Goal: Browse casually: Explore the website without a specific task or goal

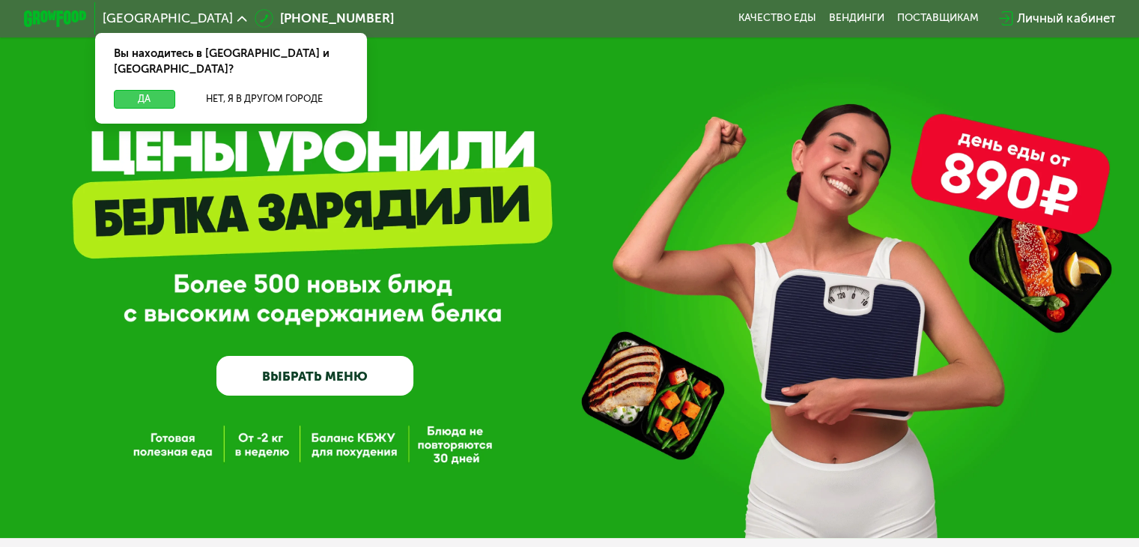
click at [133, 90] on button "Да" at bounding box center [144, 99] width 61 height 19
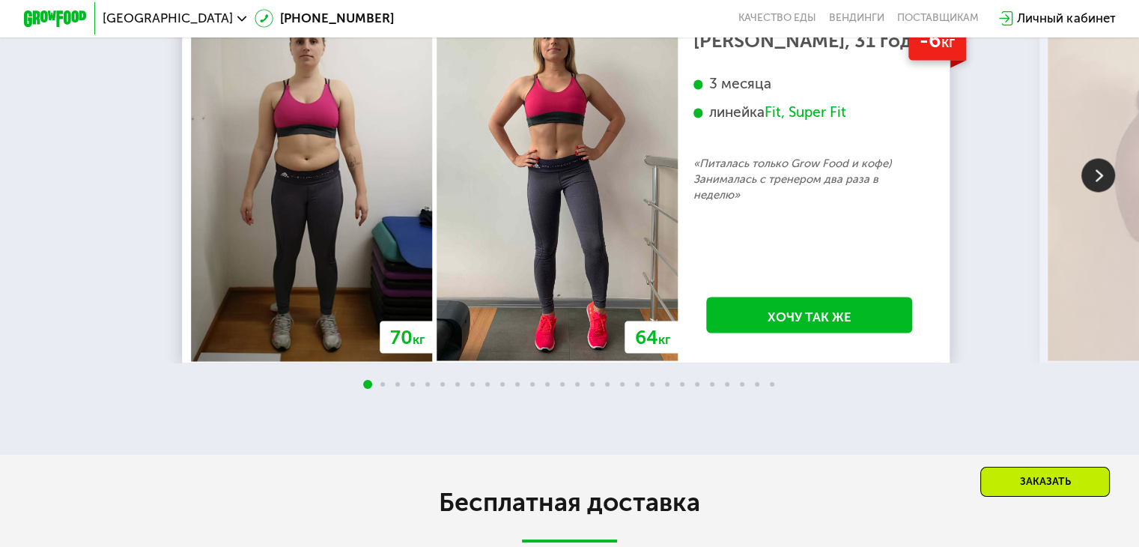
scroll to position [2697, 0]
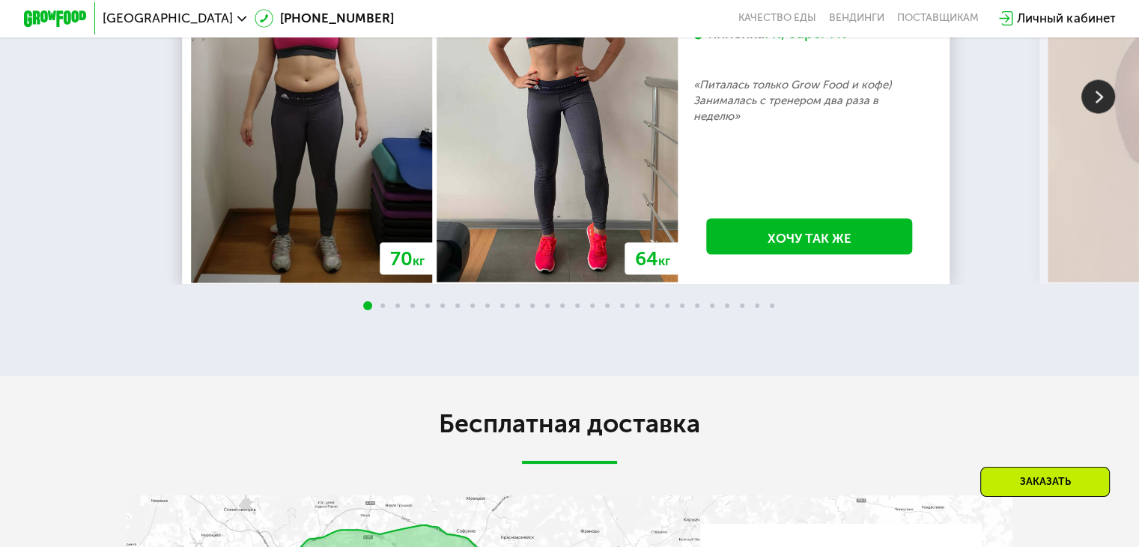
click at [1098, 113] on img at bounding box center [1098, 96] width 34 height 34
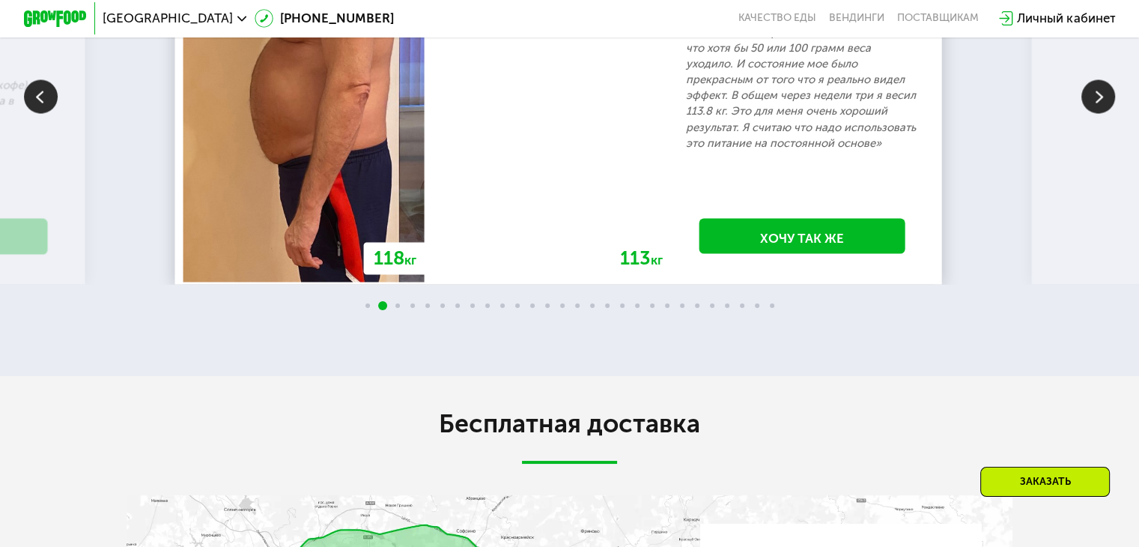
click at [1098, 113] on img at bounding box center [1098, 96] width 34 height 34
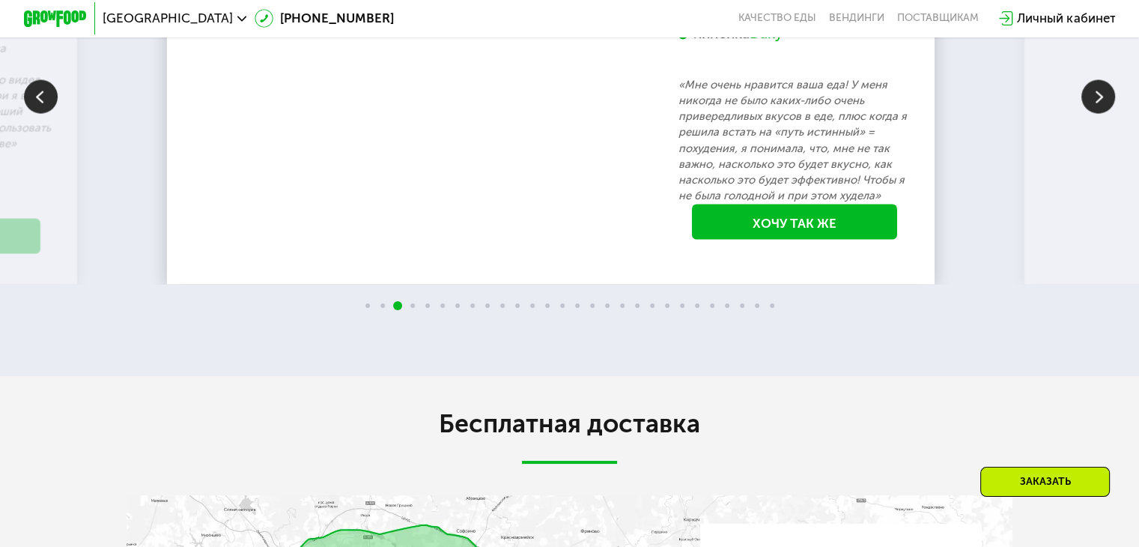
click at [1098, 113] on img at bounding box center [1098, 96] width 34 height 34
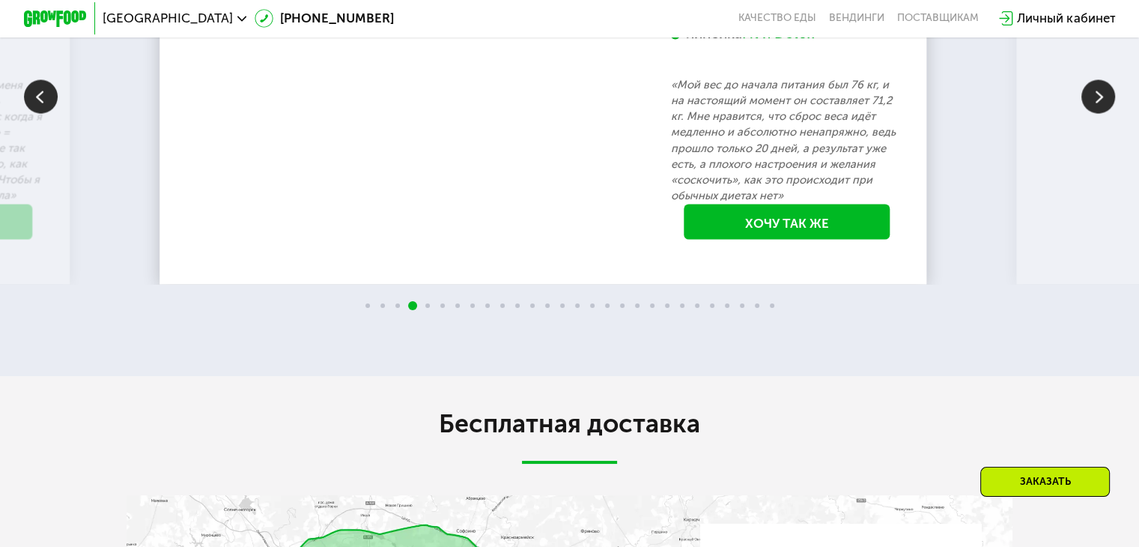
click at [1098, 113] on img at bounding box center [1098, 96] width 34 height 34
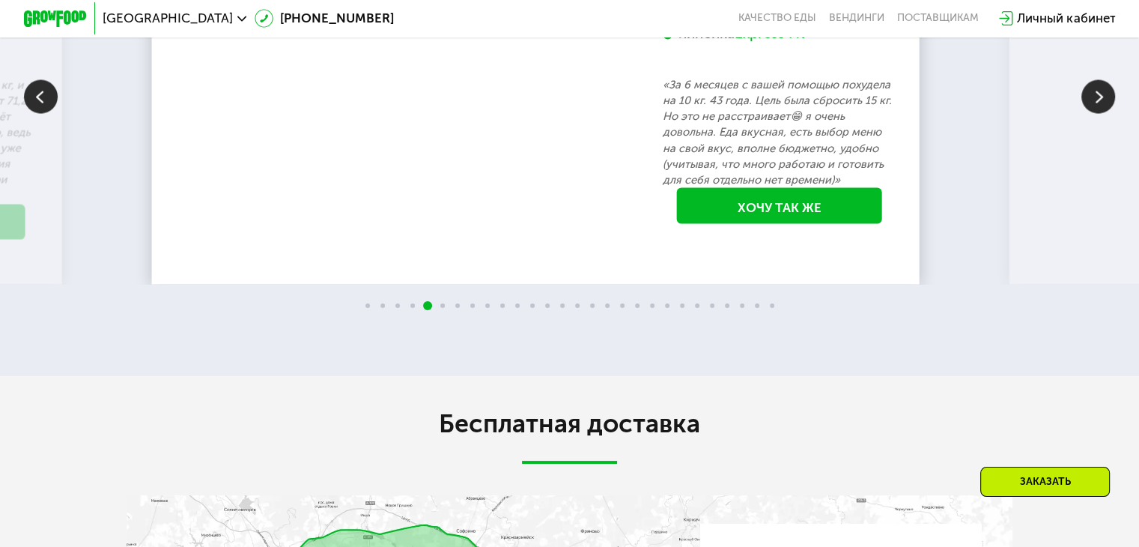
click at [1098, 113] on img at bounding box center [1098, 96] width 34 height 34
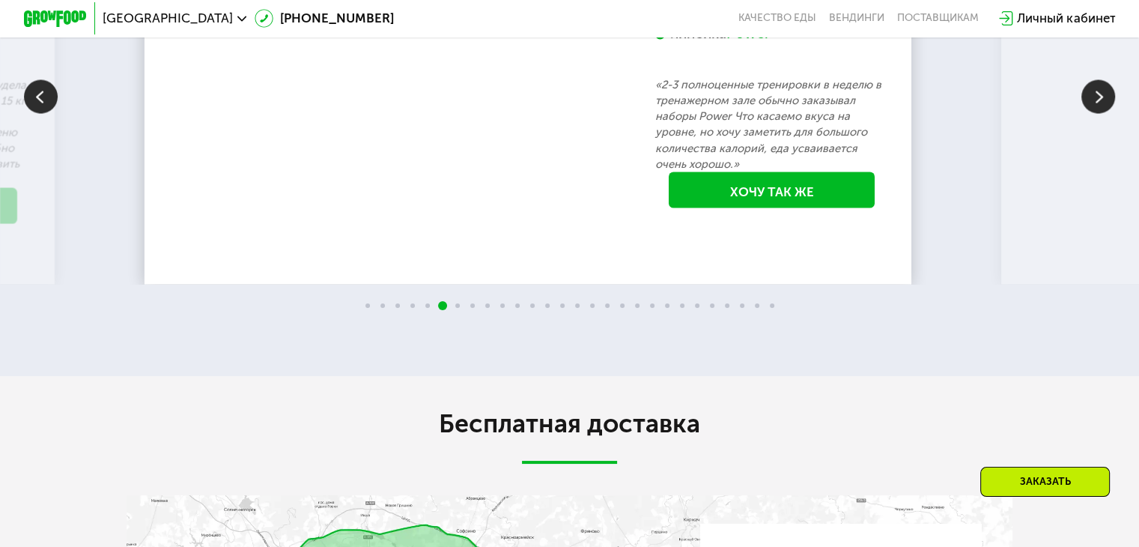
click at [1098, 113] on img at bounding box center [1098, 96] width 34 height 34
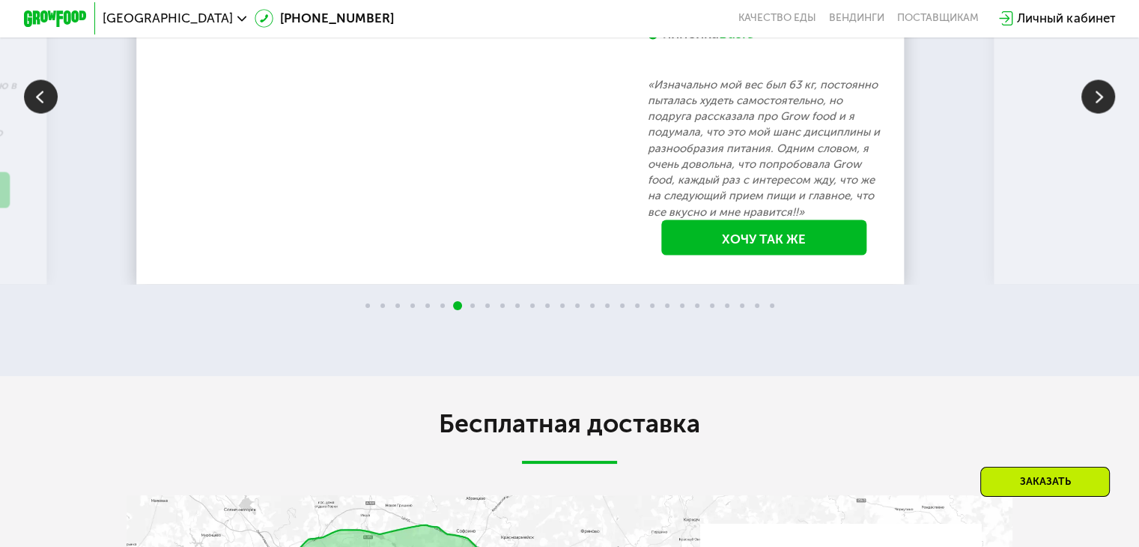
click at [1098, 113] on img at bounding box center [1098, 96] width 34 height 34
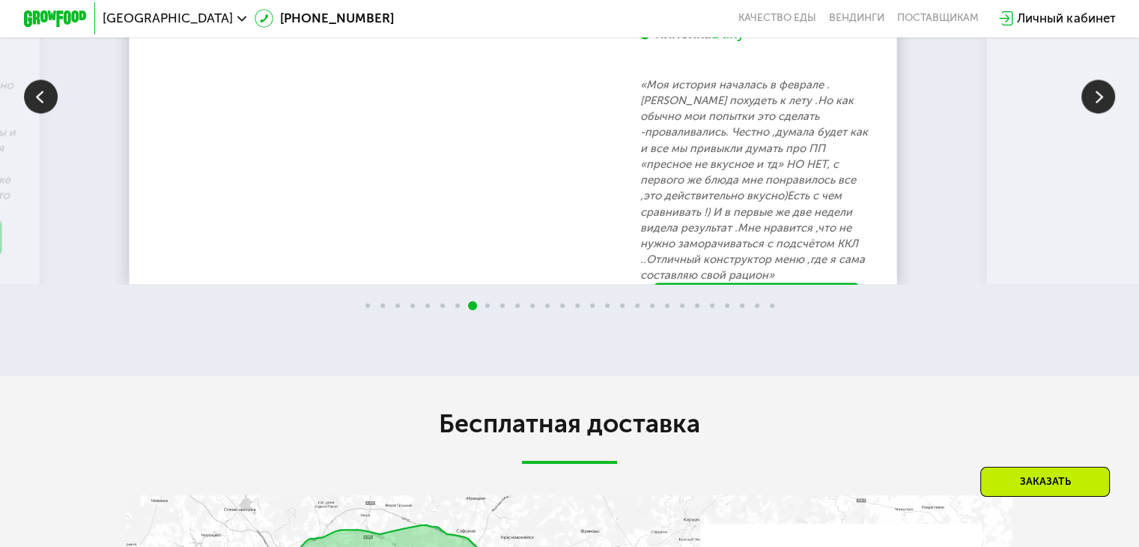
click at [1098, 113] on img at bounding box center [1098, 96] width 34 height 34
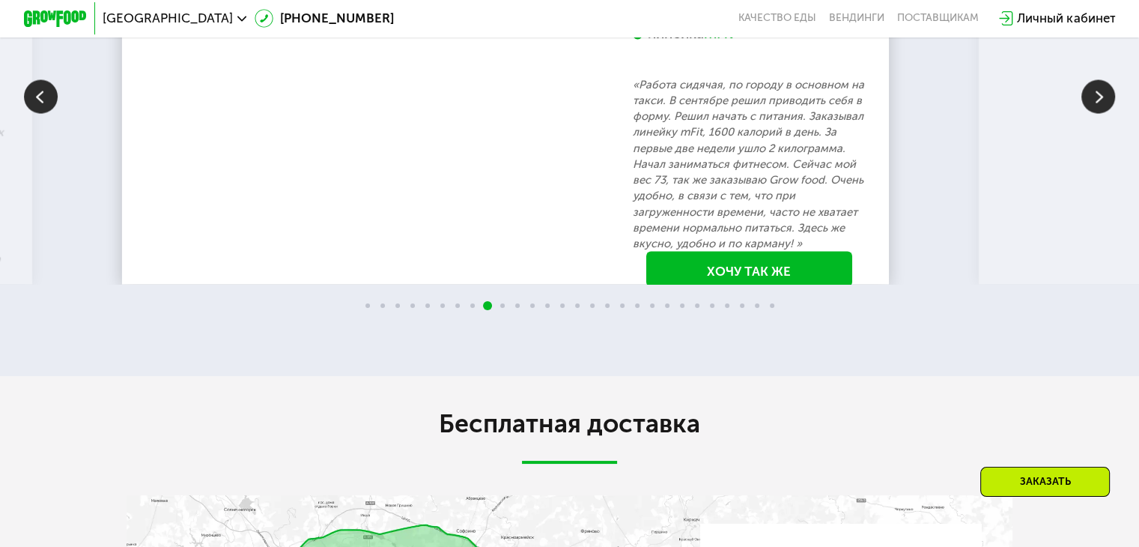
click at [1098, 113] on img at bounding box center [1098, 96] width 34 height 34
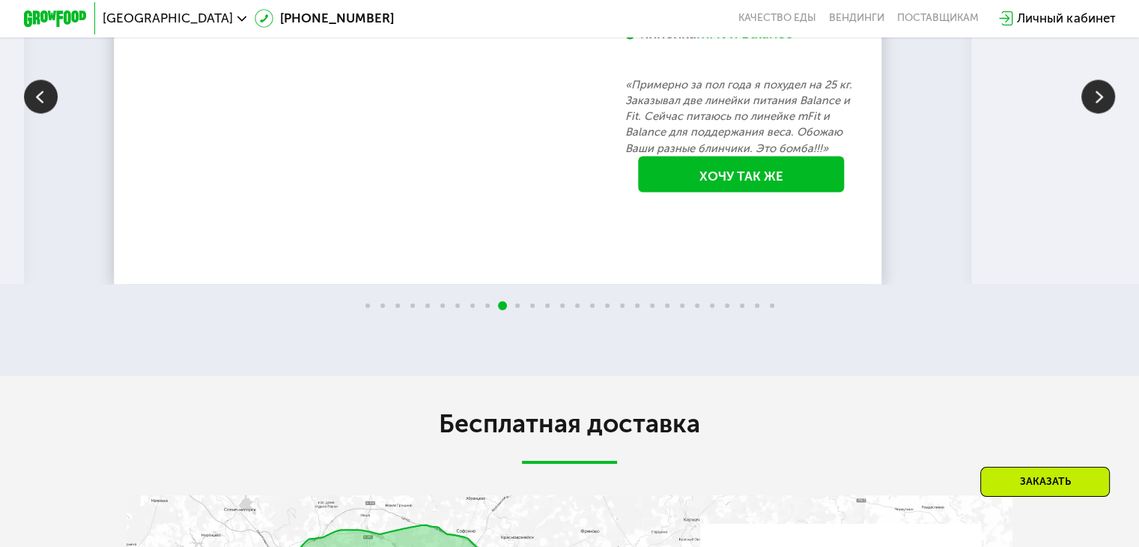
click at [1098, 113] on img at bounding box center [1098, 96] width 34 height 34
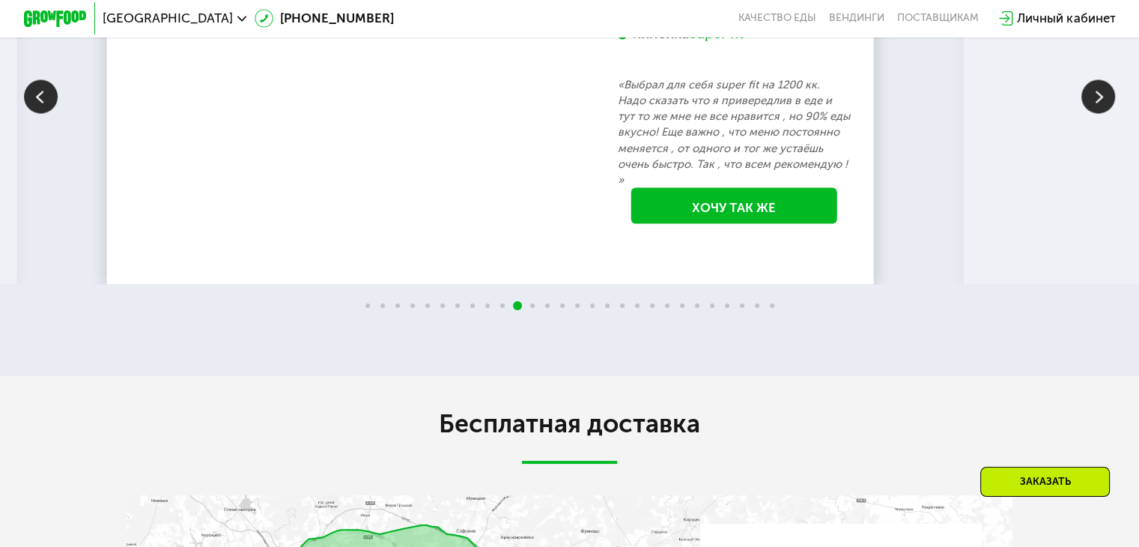
click at [1098, 113] on img at bounding box center [1098, 96] width 34 height 34
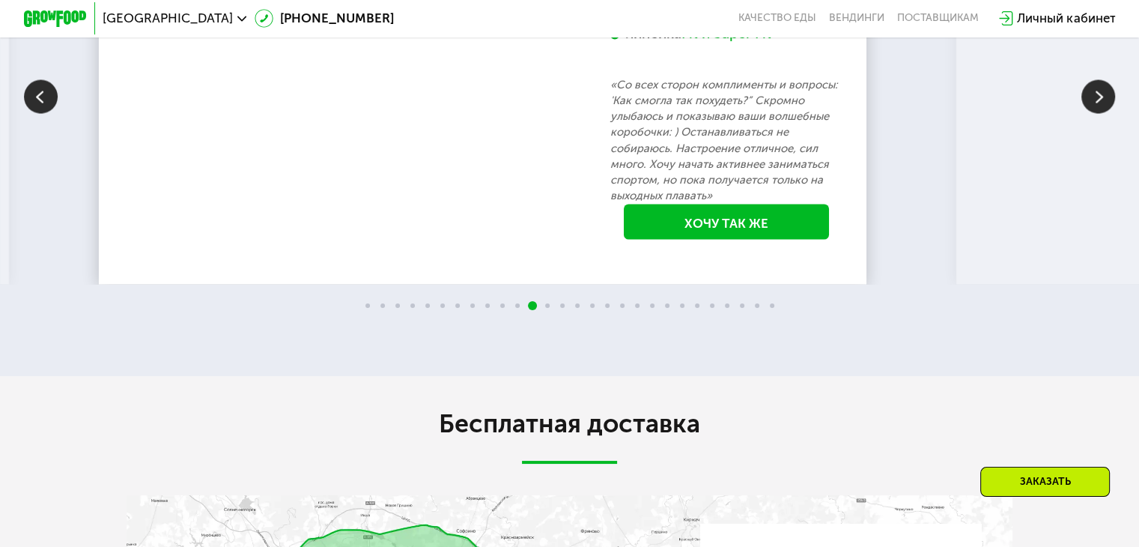
click at [1098, 113] on img at bounding box center [1098, 96] width 34 height 34
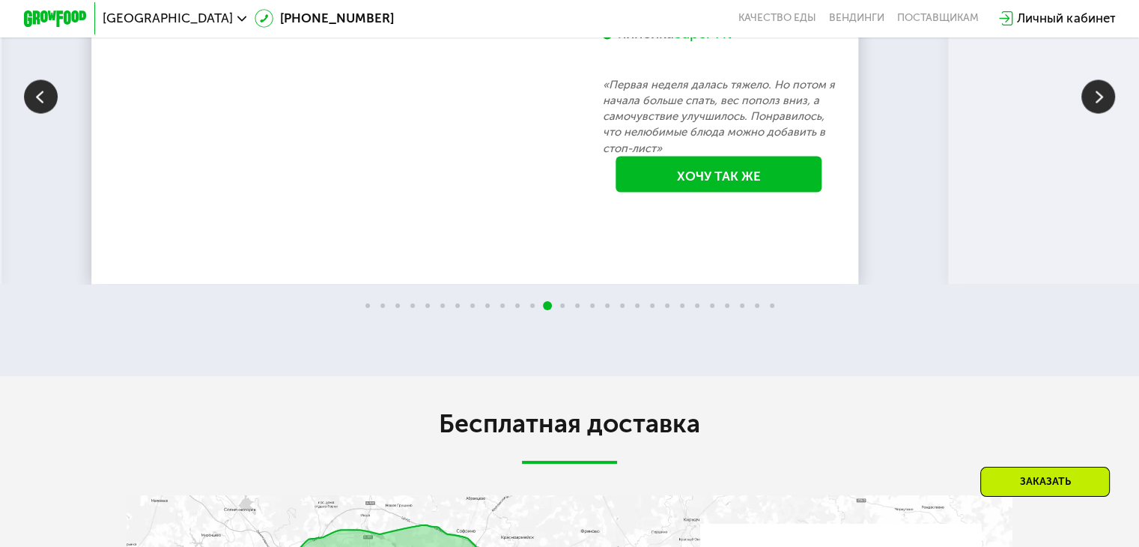
click at [1098, 113] on img at bounding box center [1098, 96] width 34 height 34
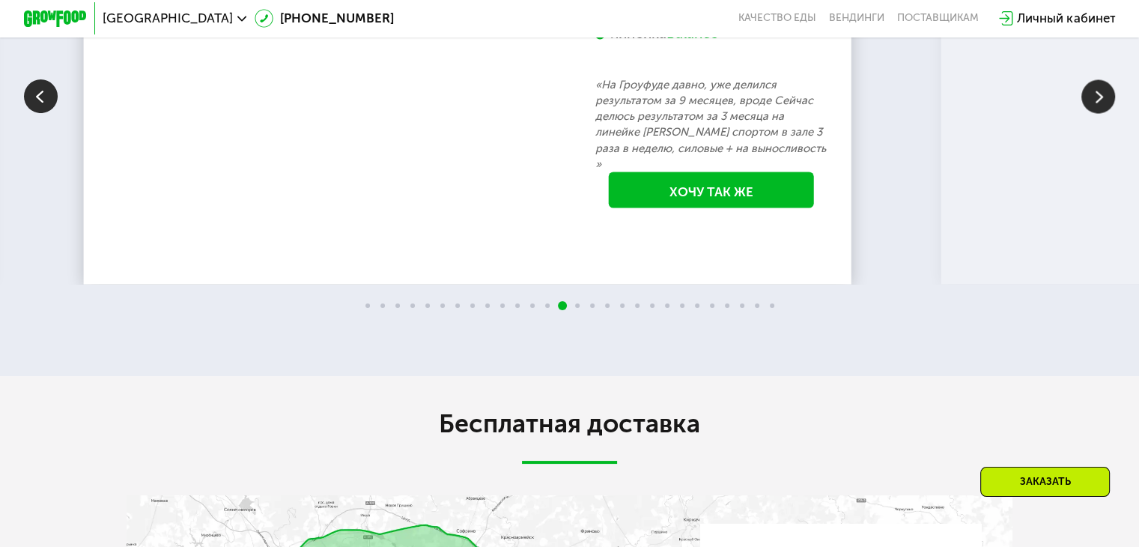
click at [1098, 113] on img at bounding box center [1098, 96] width 34 height 34
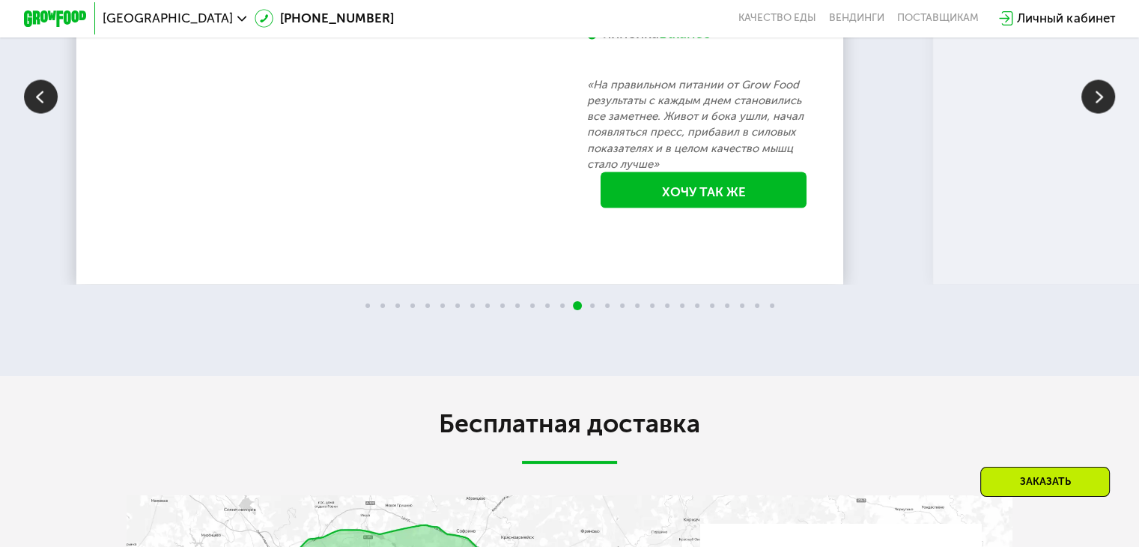
click at [1098, 113] on img at bounding box center [1098, 96] width 34 height 34
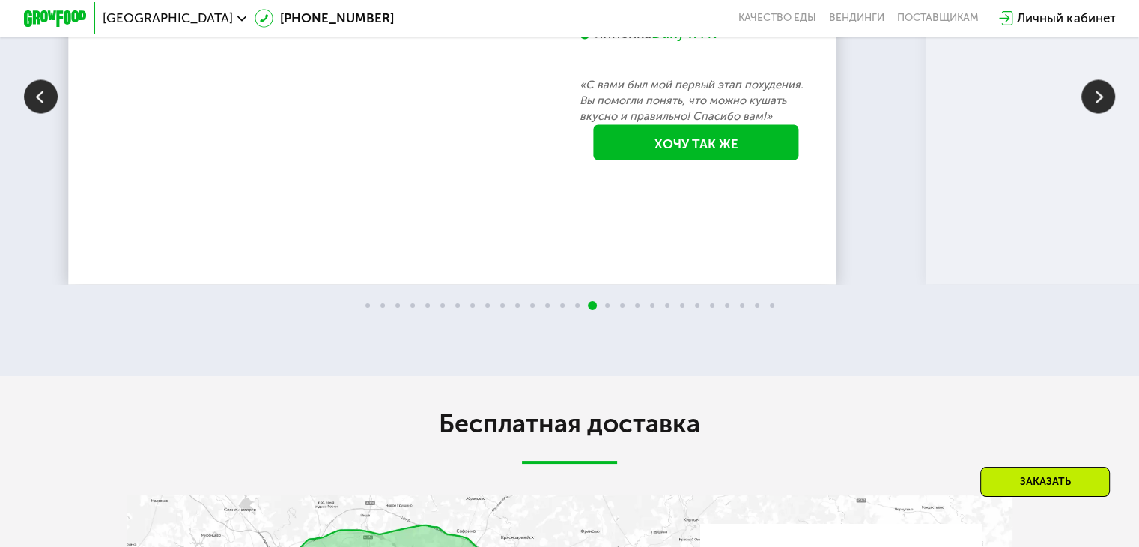
click at [1098, 113] on img at bounding box center [1098, 96] width 34 height 34
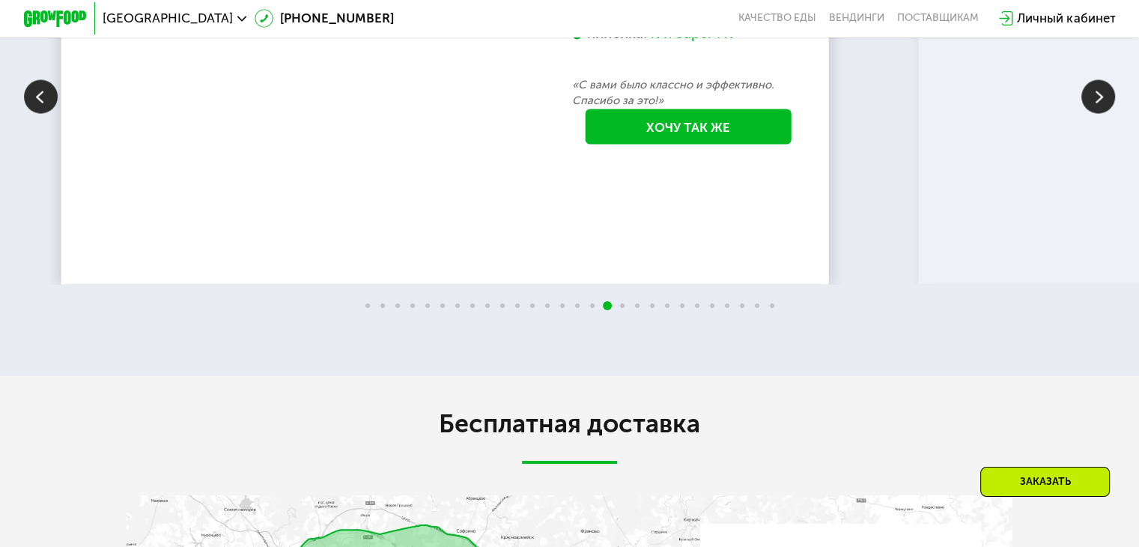
click at [1098, 113] on img at bounding box center [1098, 96] width 34 height 34
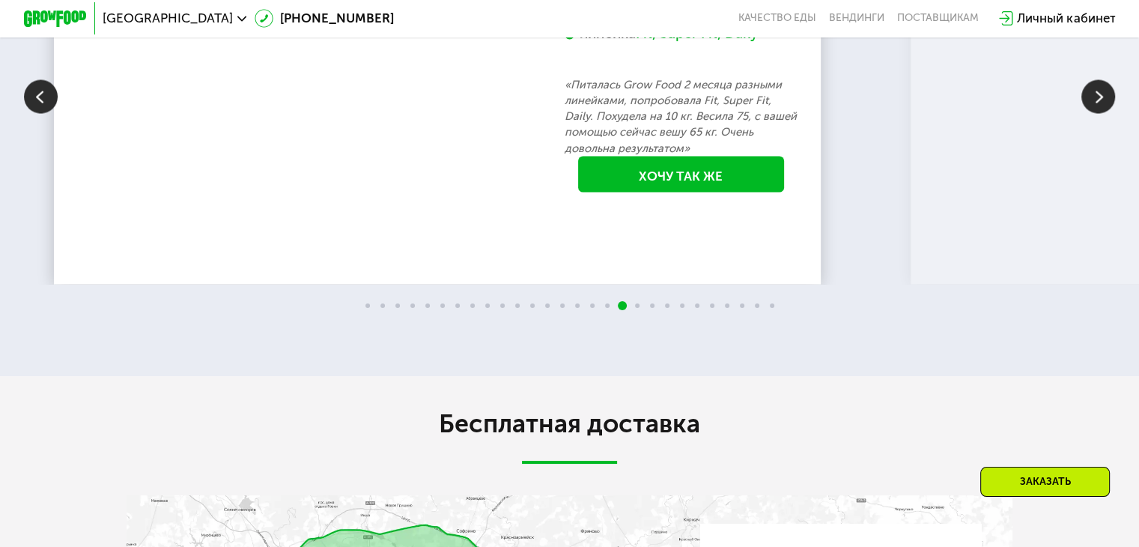
click at [1098, 113] on img at bounding box center [1098, 96] width 34 height 34
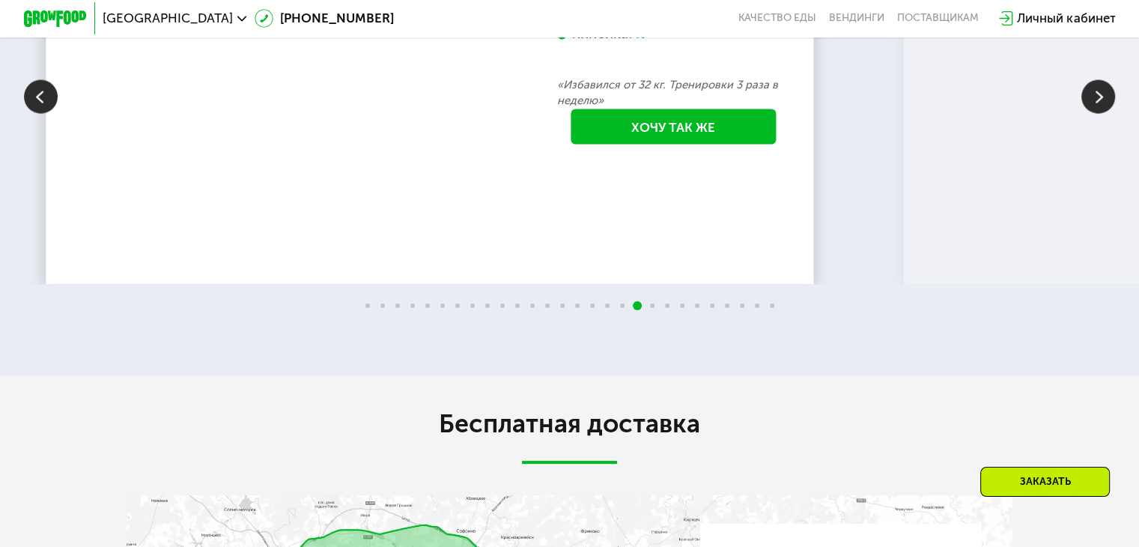
click at [1098, 113] on img at bounding box center [1098, 96] width 34 height 34
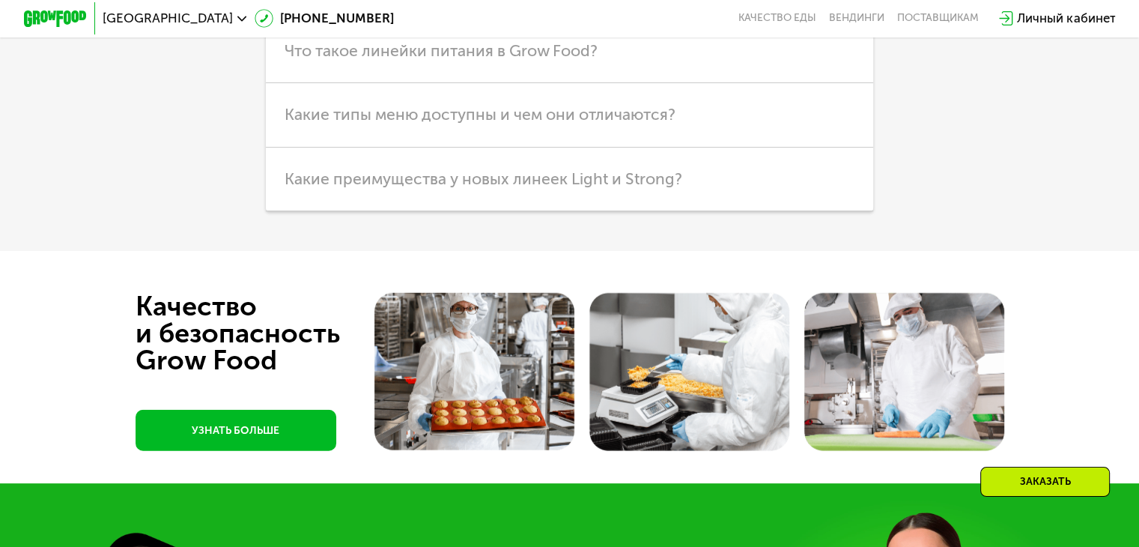
scroll to position [3923, 0]
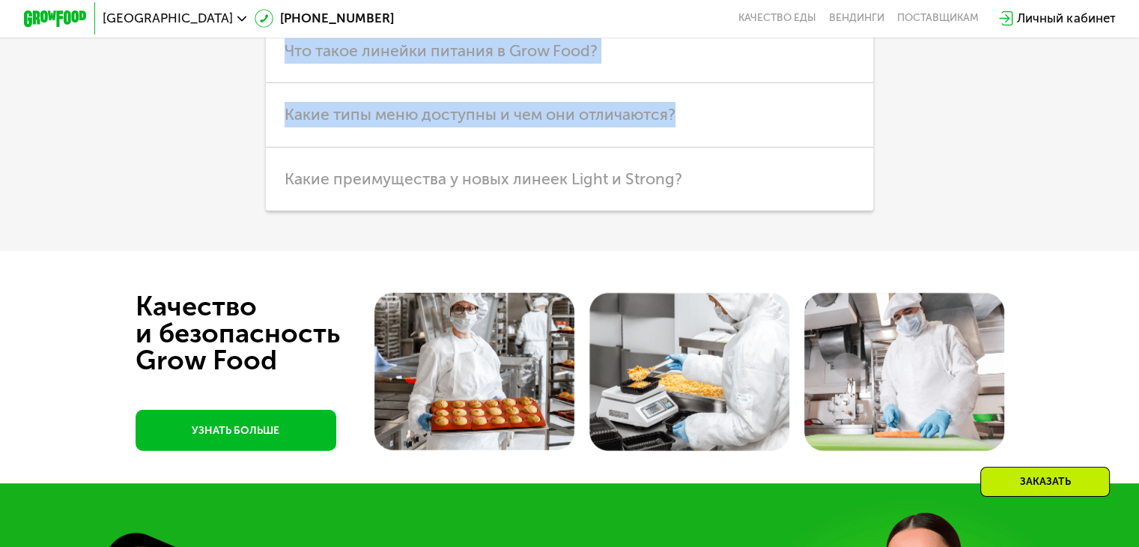
drag, startPoint x: 1051, startPoint y: 258, endPoint x: 982, endPoint y: 67, distance: 203.7
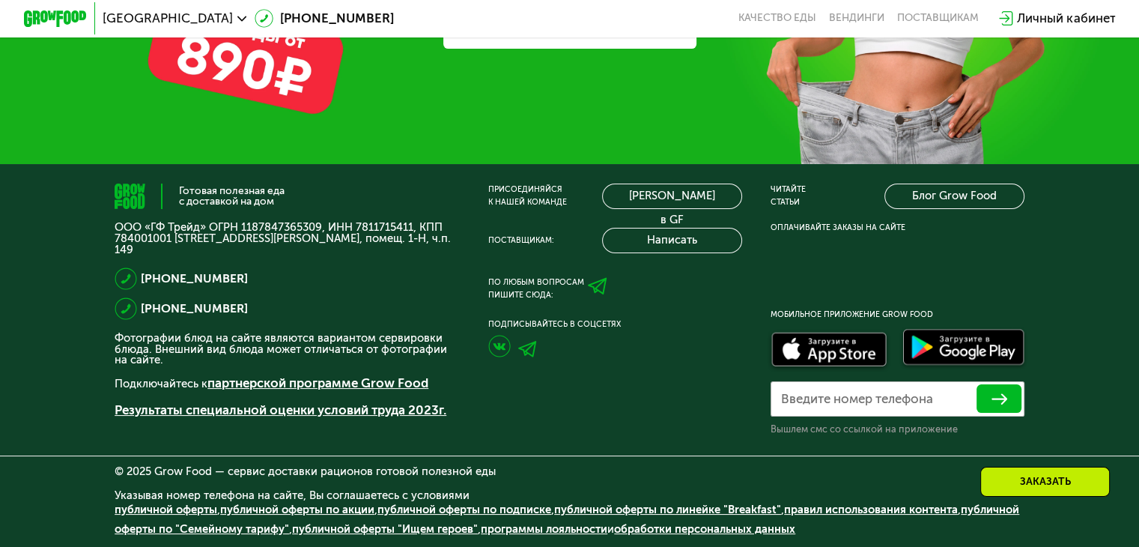
scroll to position [4800, 0]
click at [935, 204] on link "Блог Grow Food" at bounding box center [953, 195] width 139 height 25
